Goal: Information Seeking & Learning: Learn about a topic

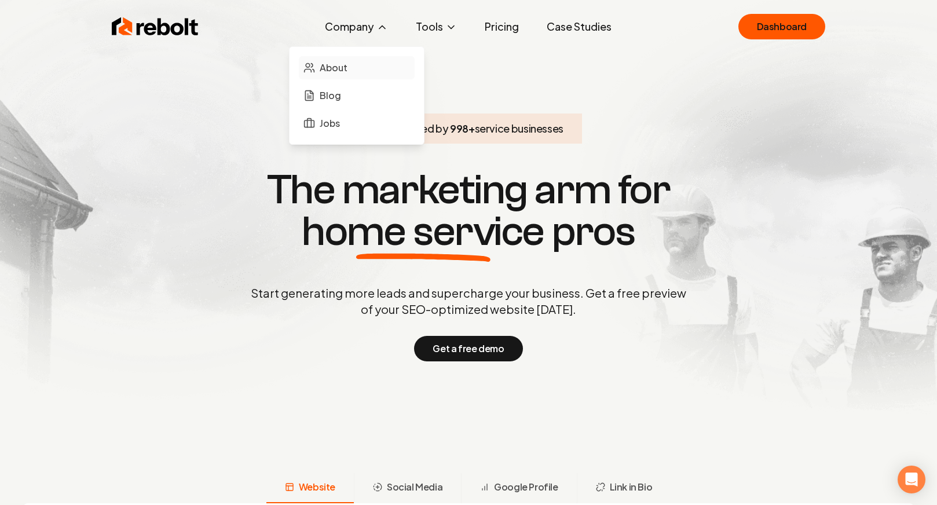
click at [338, 71] on span "About" at bounding box center [334, 68] width 28 height 14
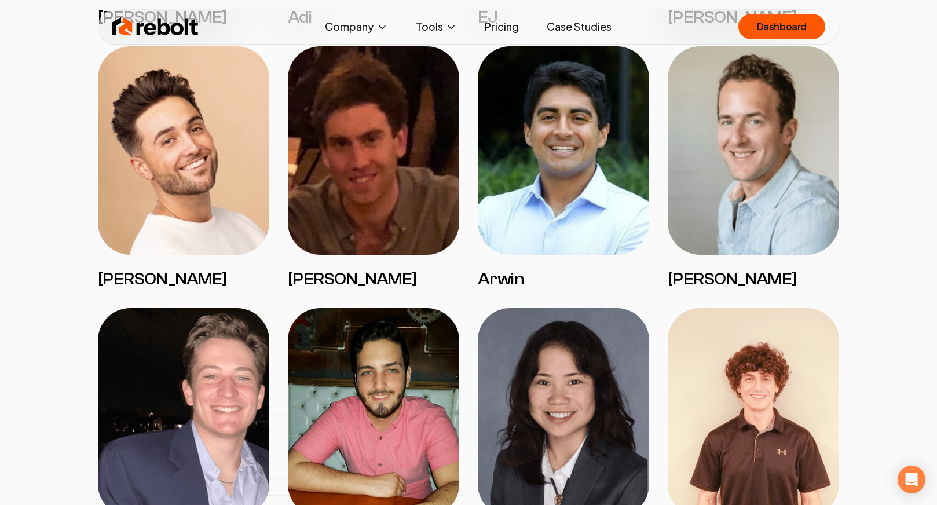
scroll to position [1082, 0]
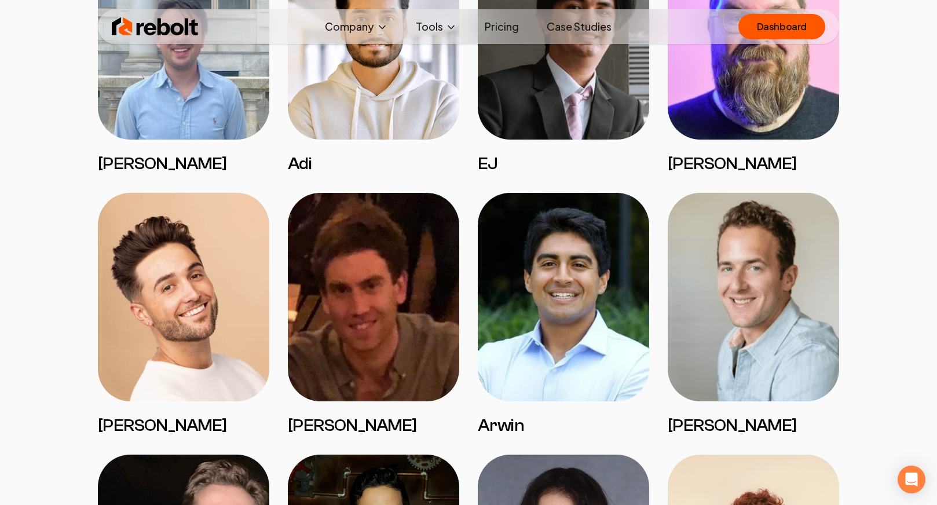
click at [501, 24] on link "Pricing" at bounding box center [501, 26] width 53 height 23
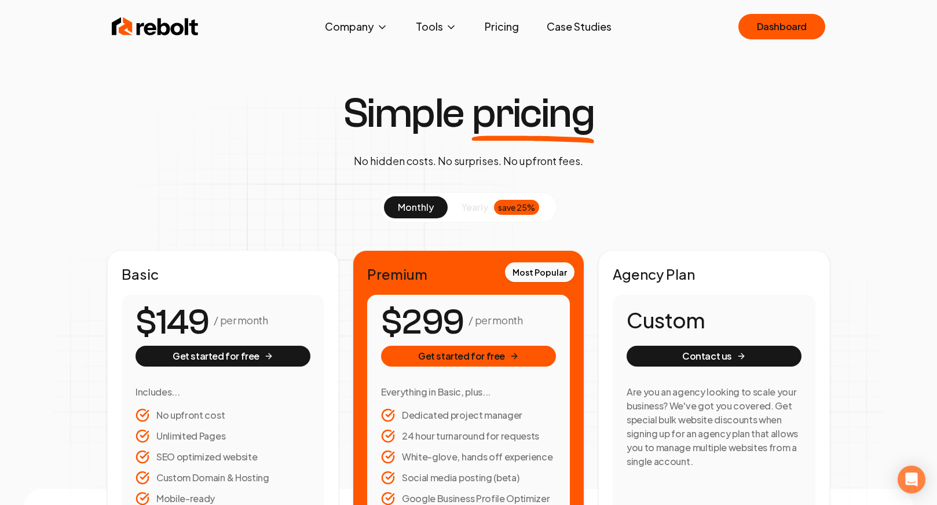
click at [515, 203] on div "save 25%" at bounding box center [516, 207] width 45 height 15
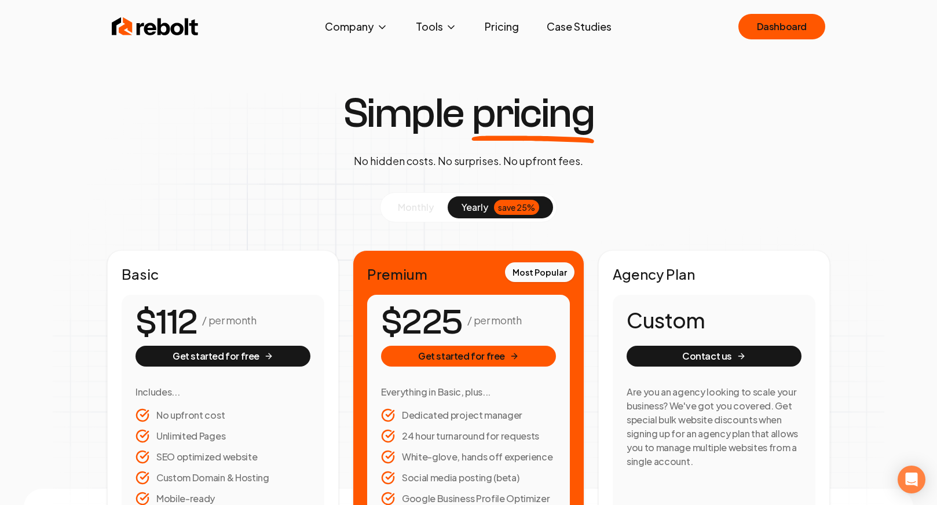
click at [416, 198] on button "monthly" at bounding box center [416, 207] width 64 height 22
